Goal: Task Accomplishment & Management: Complete application form

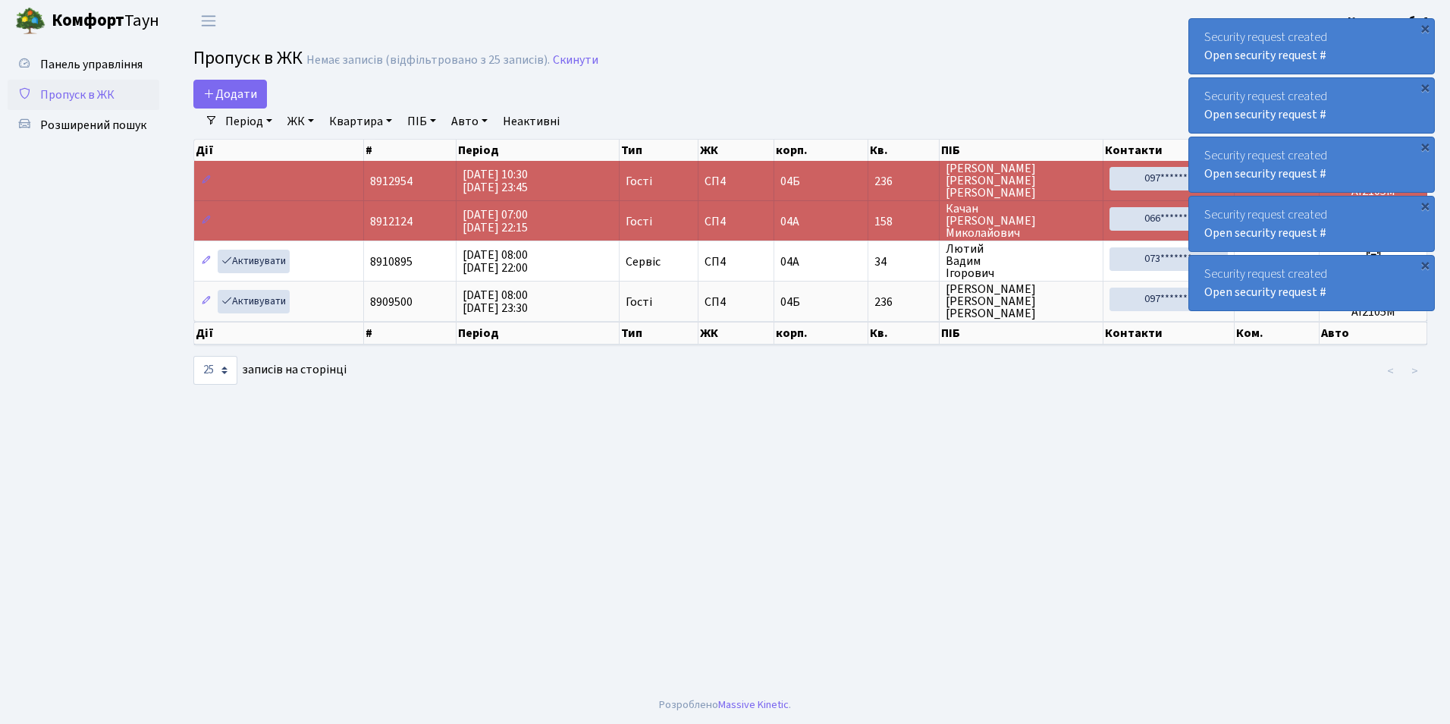
select select "25"
click at [252, 93] on span "Додати" at bounding box center [230, 94] width 54 height 17
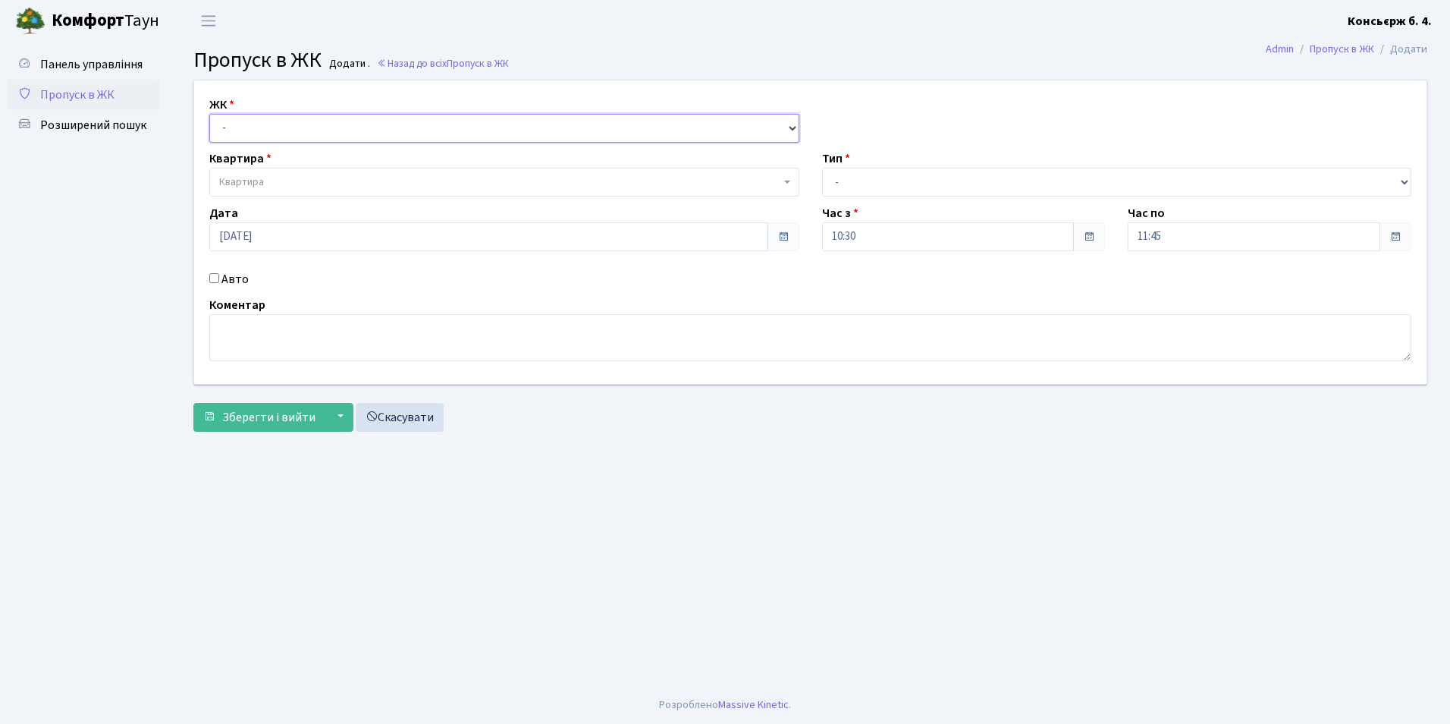
click at [341, 132] on select "- СП4, Столичне шосе, 5" at bounding box center [504, 128] width 590 height 29
select select "325"
click at [209, 114] on select "- СП4, Столичне шосе, 5" at bounding box center [504, 128] width 590 height 29
select select
click at [875, 191] on select "- Доставка Таксі Гості Сервіс" at bounding box center [1117, 182] width 590 height 29
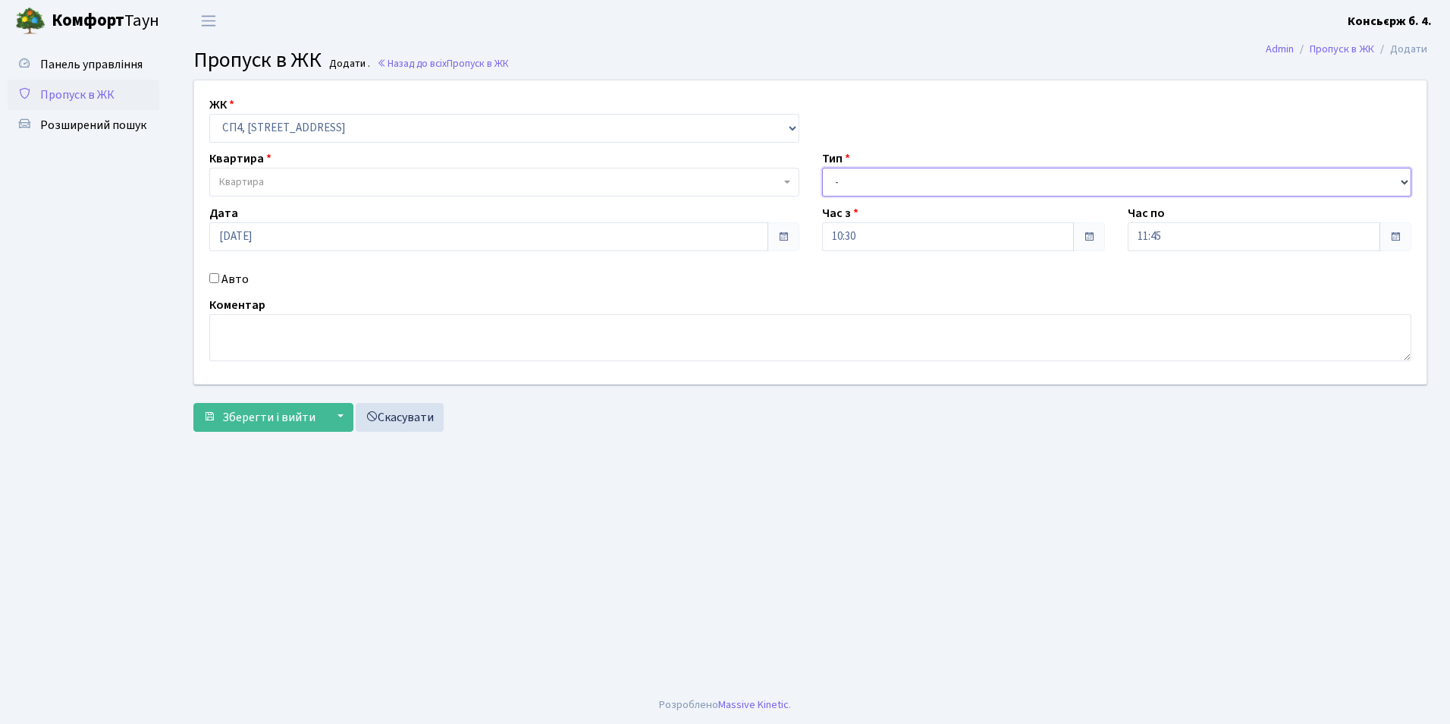
select select "3"
click at [822, 168] on select "- Доставка Таксі Гості Сервіс" at bounding box center [1117, 182] width 590 height 29
click at [299, 189] on span "Квартира" at bounding box center [499, 181] width 561 height 15
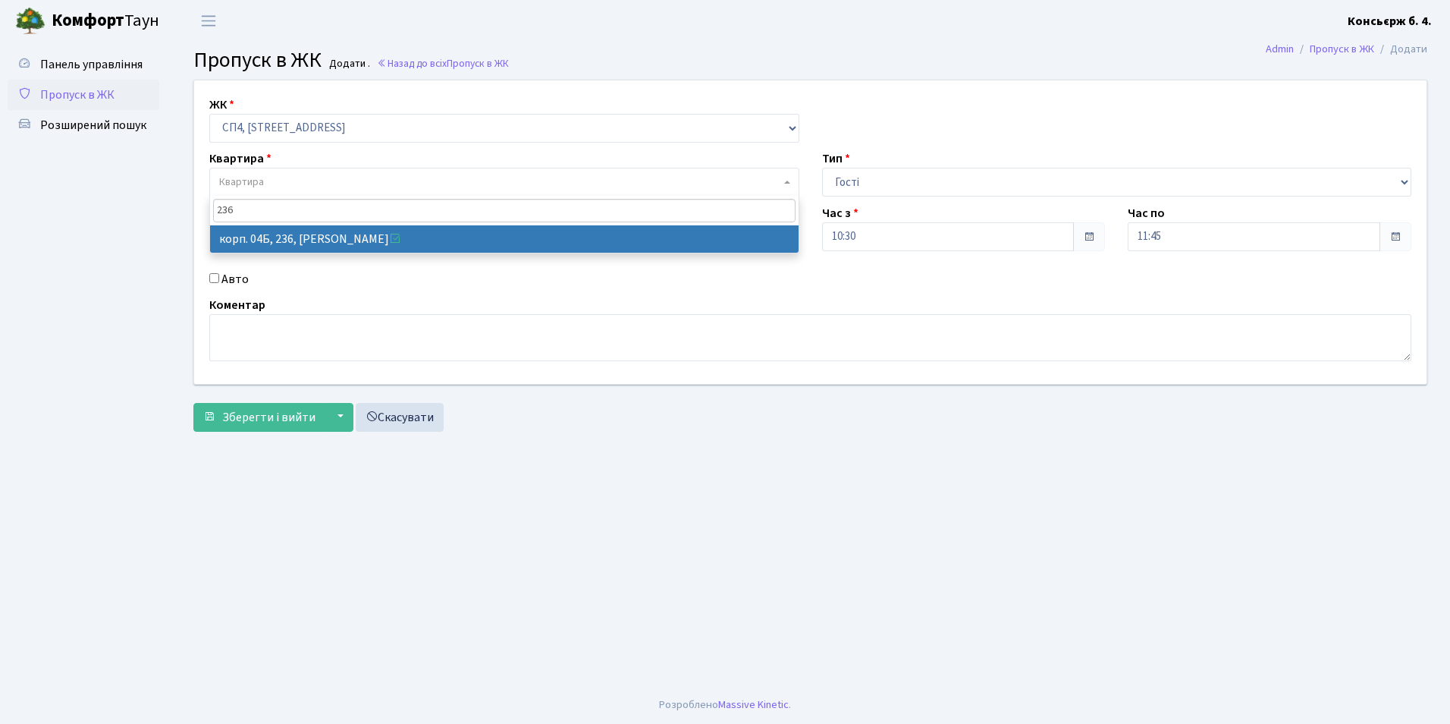
type input "236"
select select "21264"
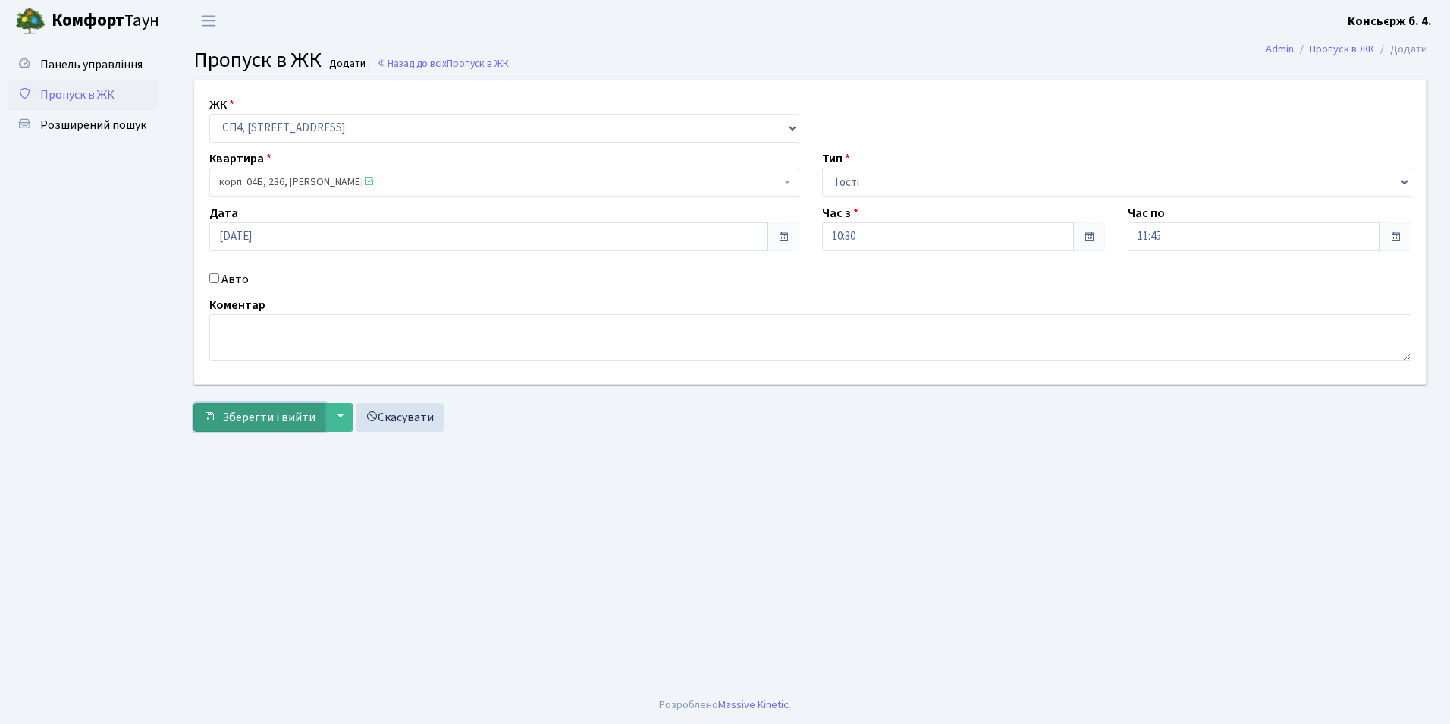
click at [267, 411] on span "Зберегти і вийти" at bounding box center [268, 417] width 93 height 17
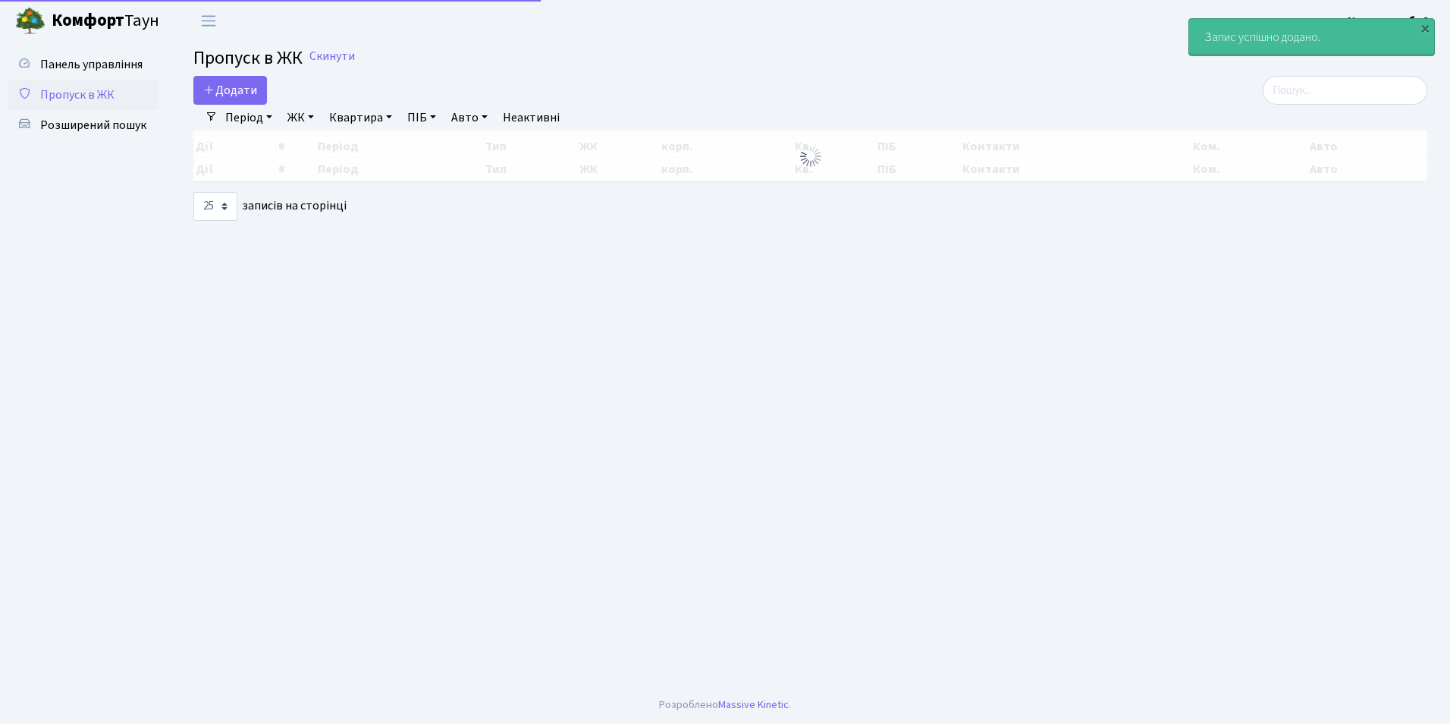
select select "25"
